Goal: Task Accomplishment & Management: Use online tool/utility

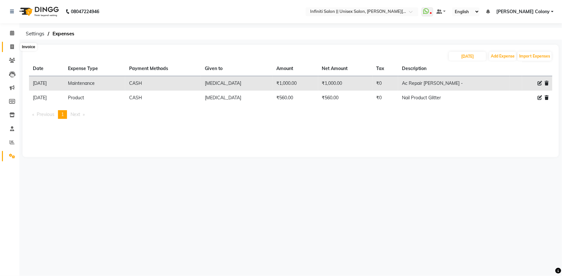
click at [14, 48] on span at bounding box center [11, 46] width 11 height 7
select select "service"
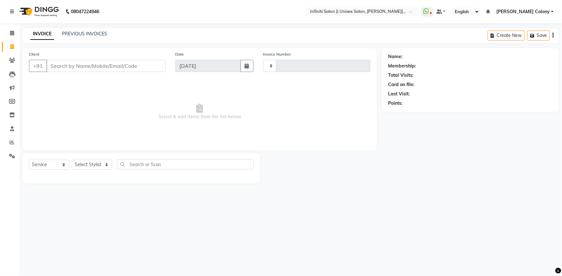
type input "0919"
select select "8233"
click at [60, 68] on input "Client" at bounding box center [105, 66] width 119 height 12
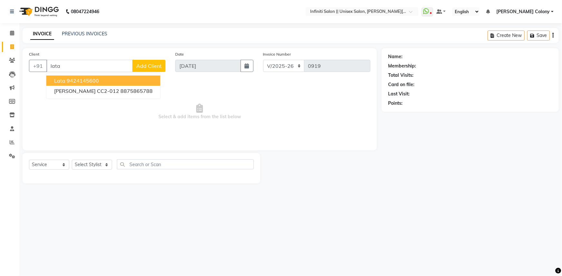
click at [67, 77] on button "Lata 9424145600" at bounding box center [103, 81] width 114 height 10
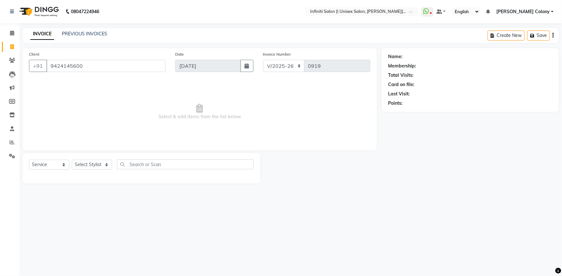
type input "9424145600"
select select "2: Object"
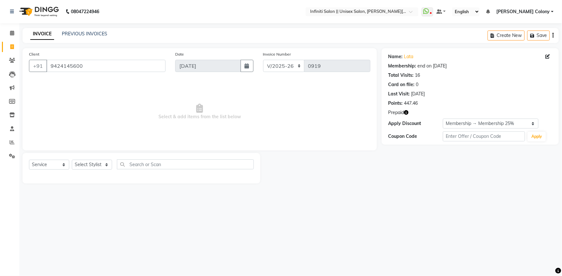
click at [406, 113] on icon "button" at bounding box center [406, 112] width 5 height 5
